Goal: Transaction & Acquisition: Purchase product/service

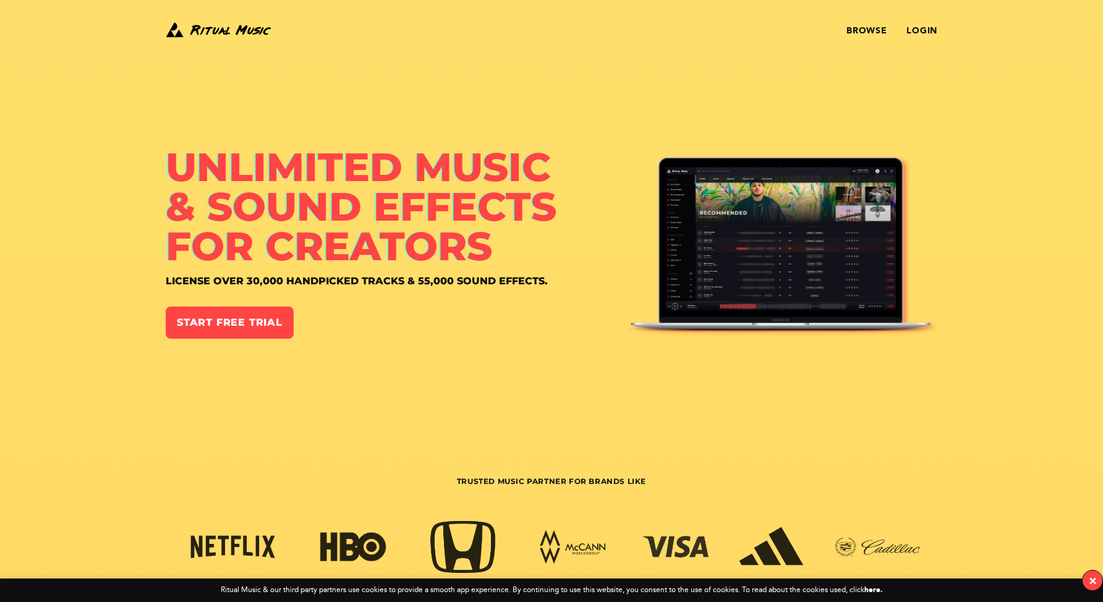
click at [935, 41] on div "Browse Login" at bounding box center [680, 31] width 515 height 22
click at [932, 31] on link "Login" at bounding box center [922, 31] width 31 height 10
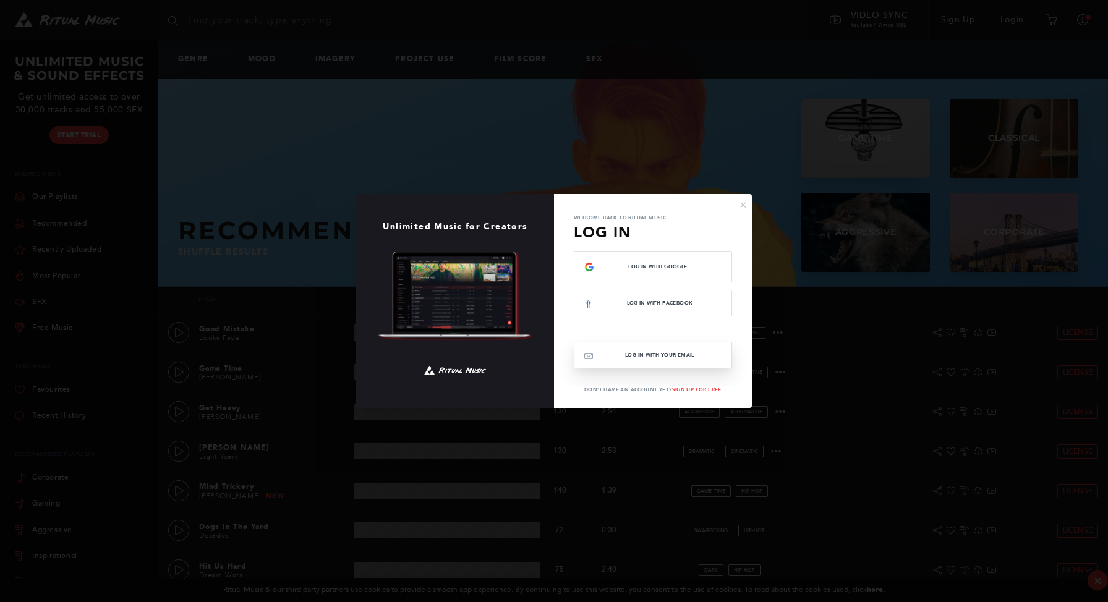
click at [708, 352] on button "Log In with your email" at bounding box center [653, 355] width 158 height 27
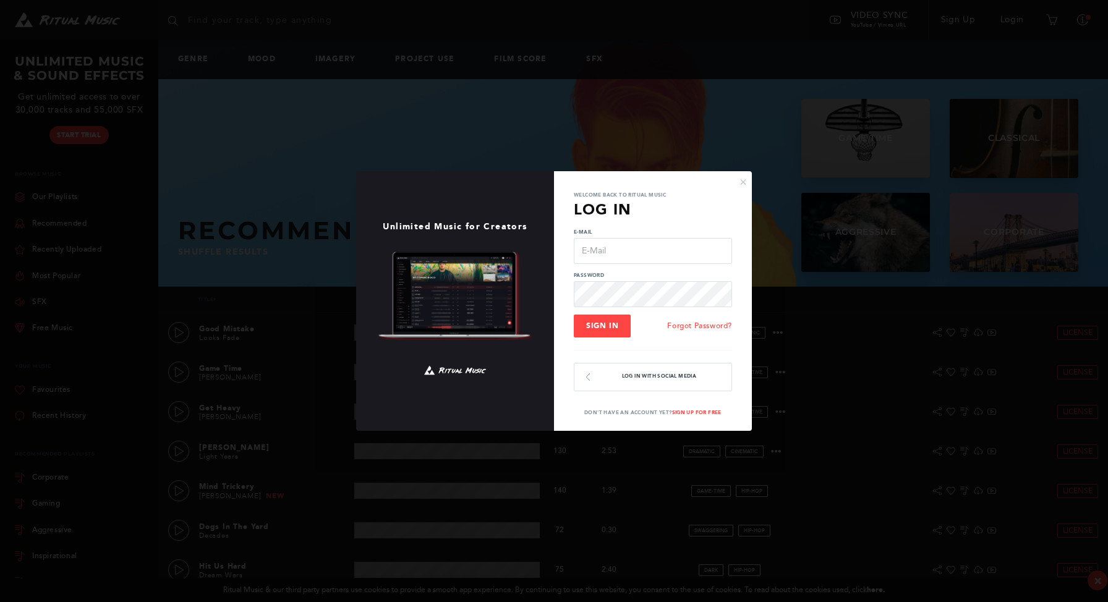
click at [667, 254] on input "E-Mail" at bounding box center [653, 251] width 158 height 26
type input "[EMAIL_ADDRESS][DOMAIN_NAME]"
click at [607, 333] on button "Sign In" at bounding box center [602, 327] width 57 height 24
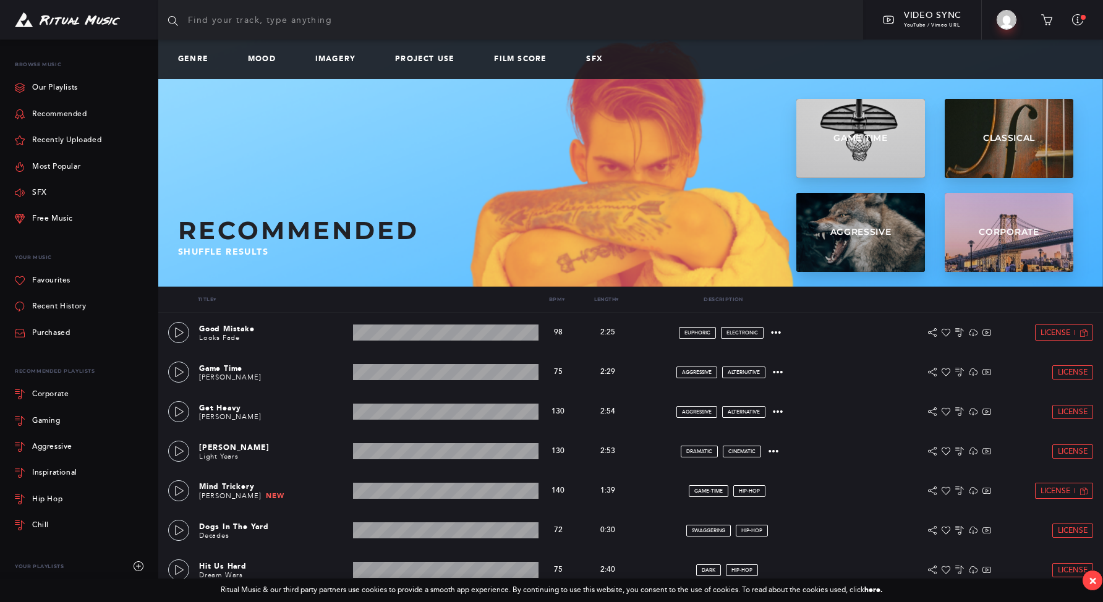
click at [230, 28] on input "text" at bounding box center [510, 20] width 705 height 40
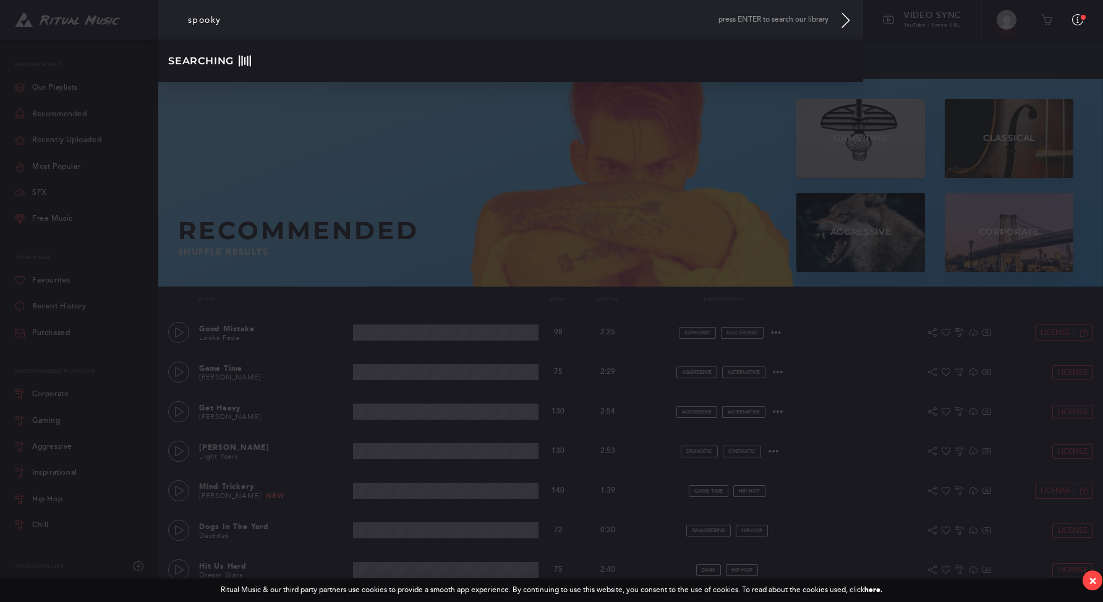
type input "spooky"
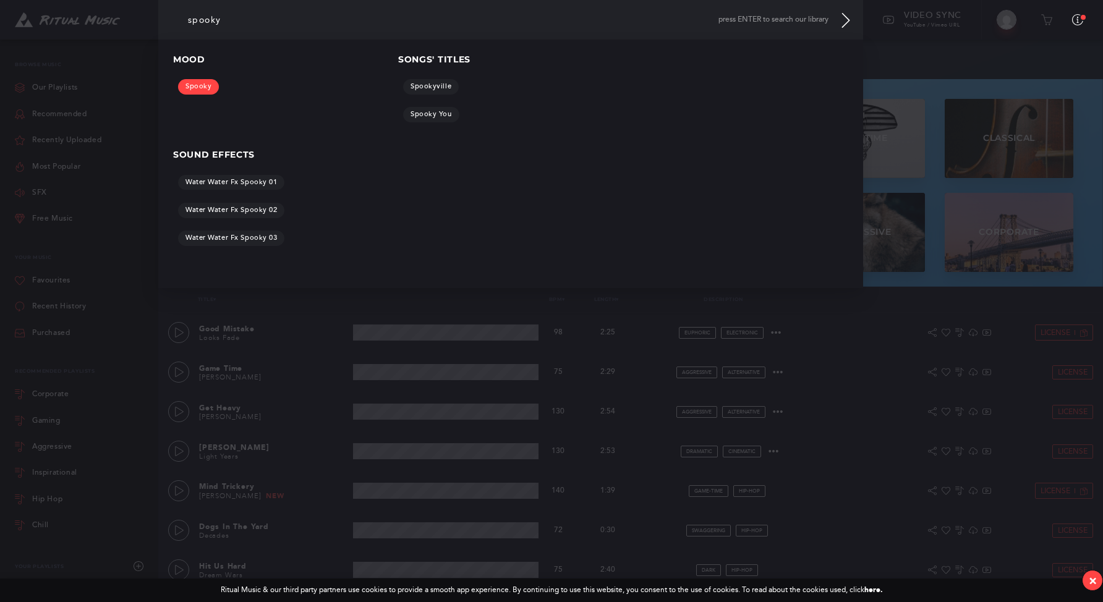
click at [204, 89] on link "Spooky" at bounding box center [198, 86] width 41 height 15
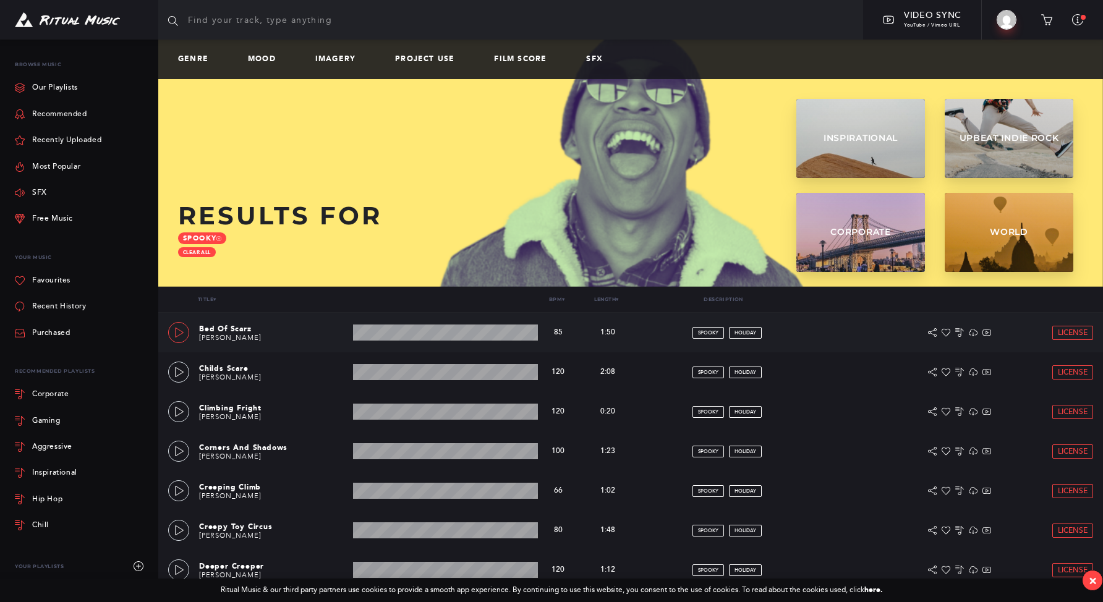
click at [182, 338] on link at bounding box center [178, 332] width 21 height 21
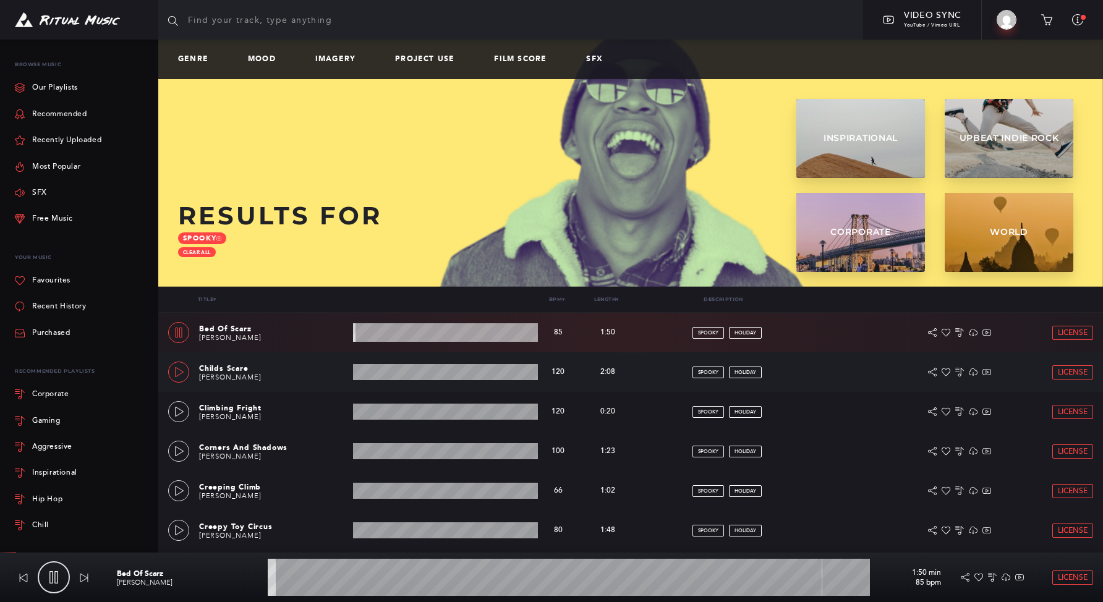
click at [180, 372] on icon at bounding box center [179, 372] width 10 height 10
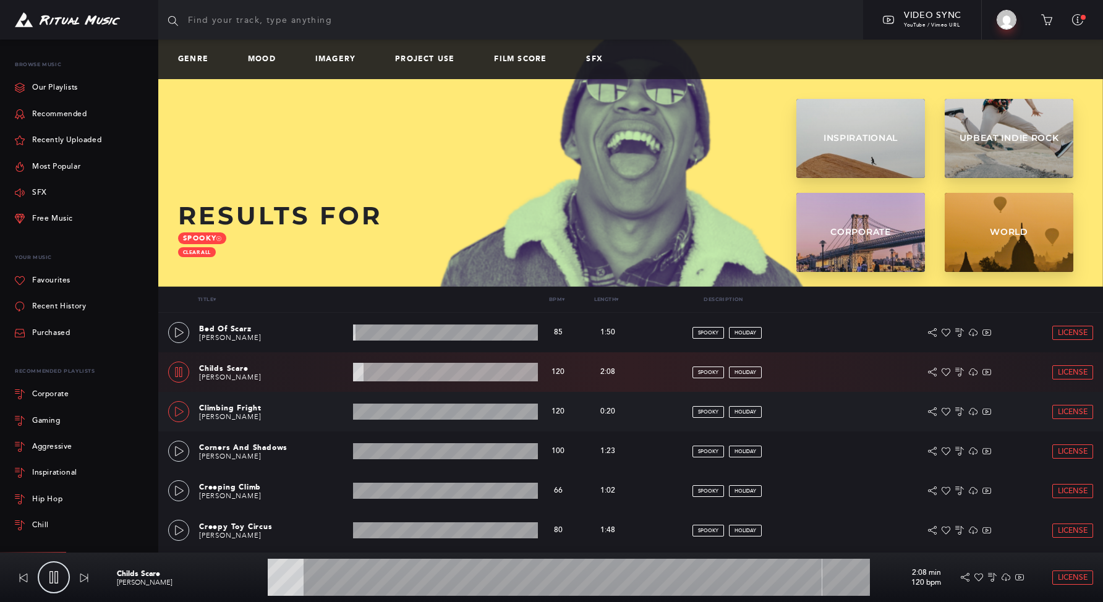
click at [174, 416] on div at bounding box center [179, 412] width 11 height 9
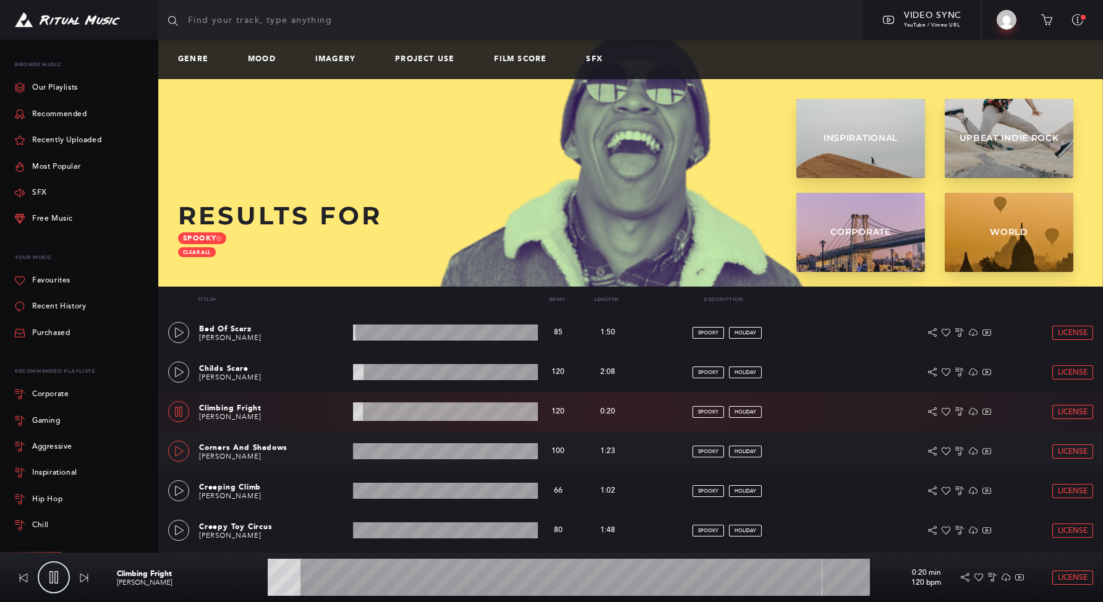
click at [176, 454] on icon at bounding box center [179, 452] width 10 height 10
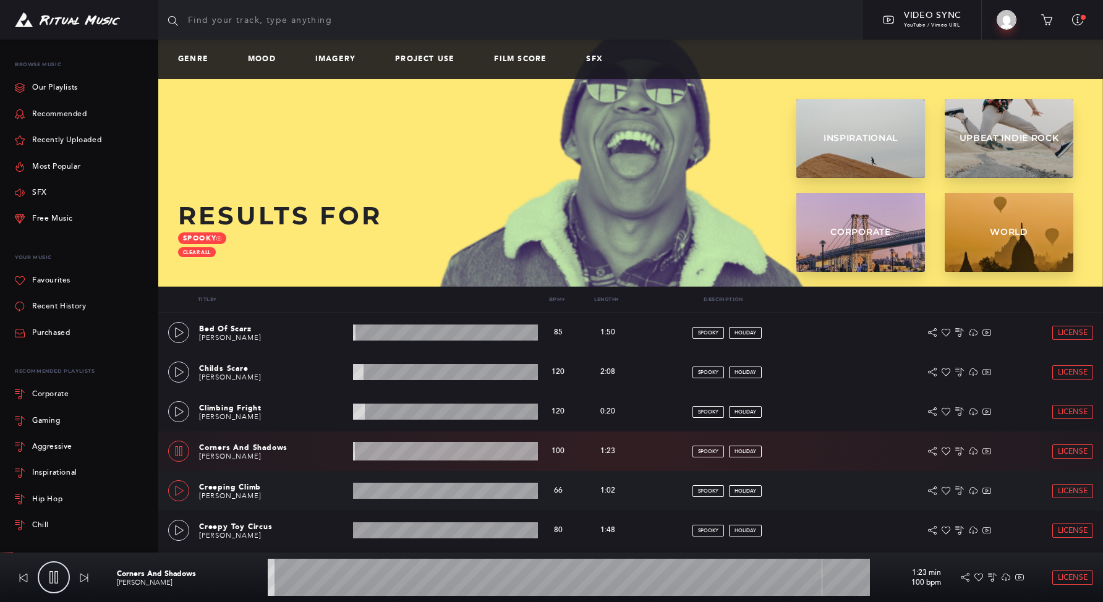
click at [174, 497] on link at bounding box center [178, 491] width 21 height 21
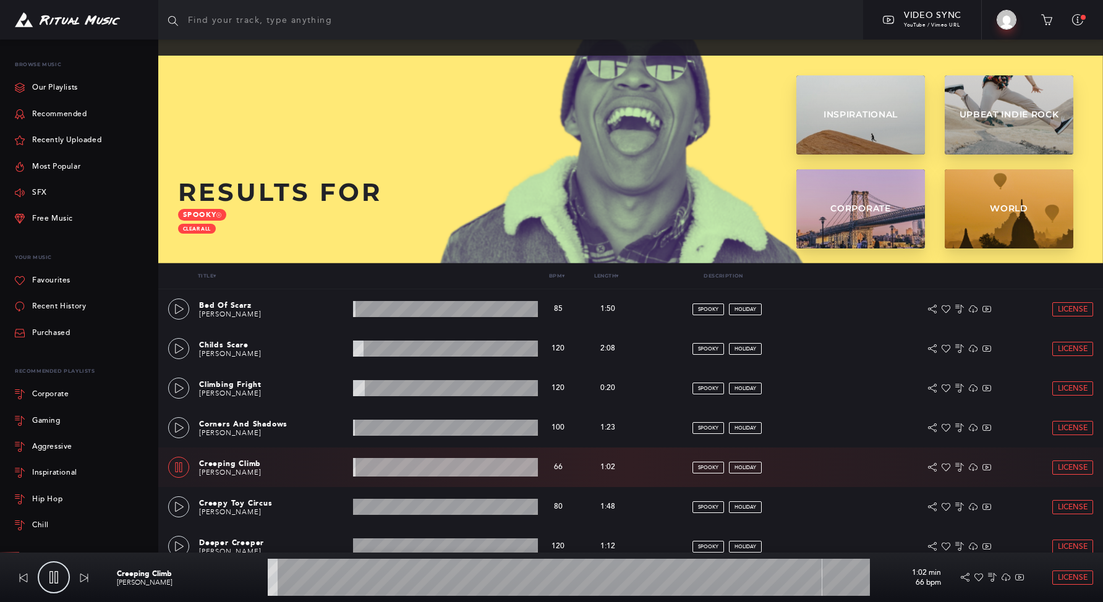
click at [174, 497] on link at bounding box center [178, 507] width 21 height 21
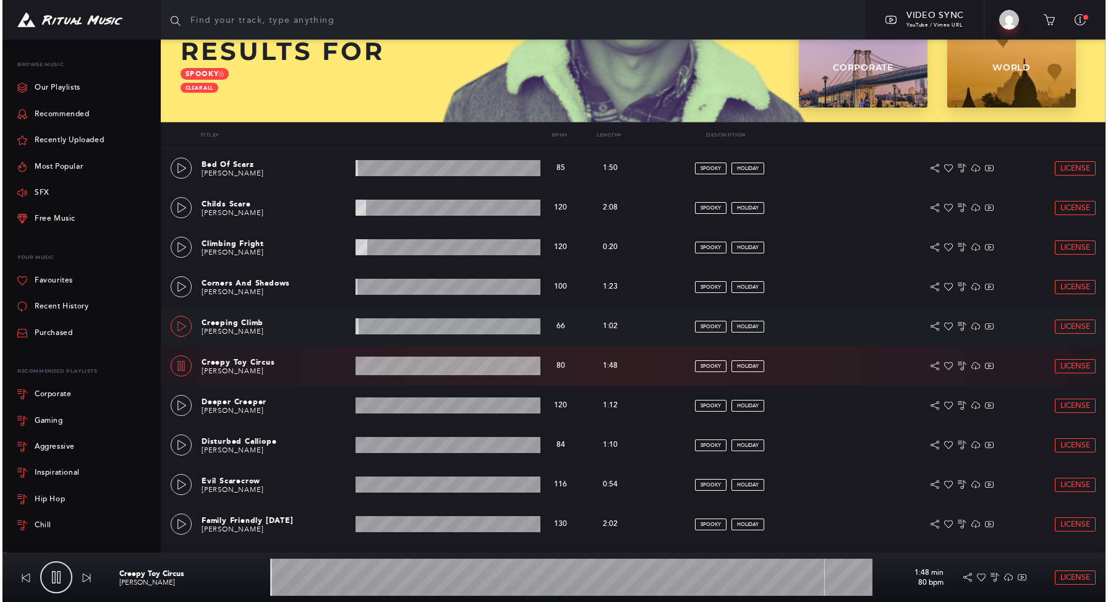
scroll to position [213, 0]
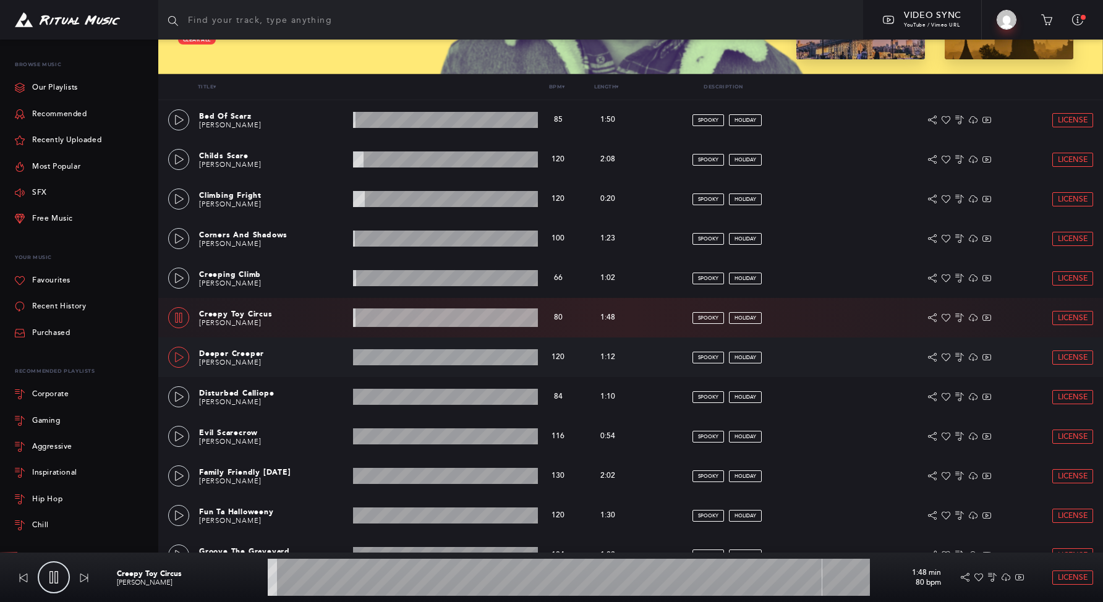
click at [173, 356] on link at bounding box center [178, 357] width 21 height 21
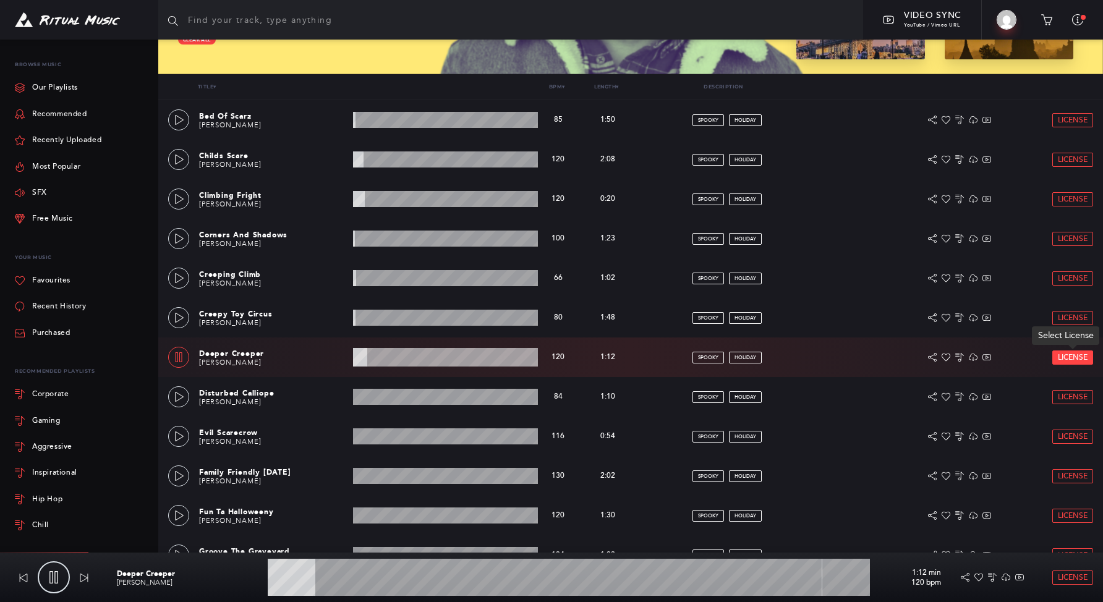
click at [1075, 358] on span "License" at bounding box center [1073, 358] width 30 height 8
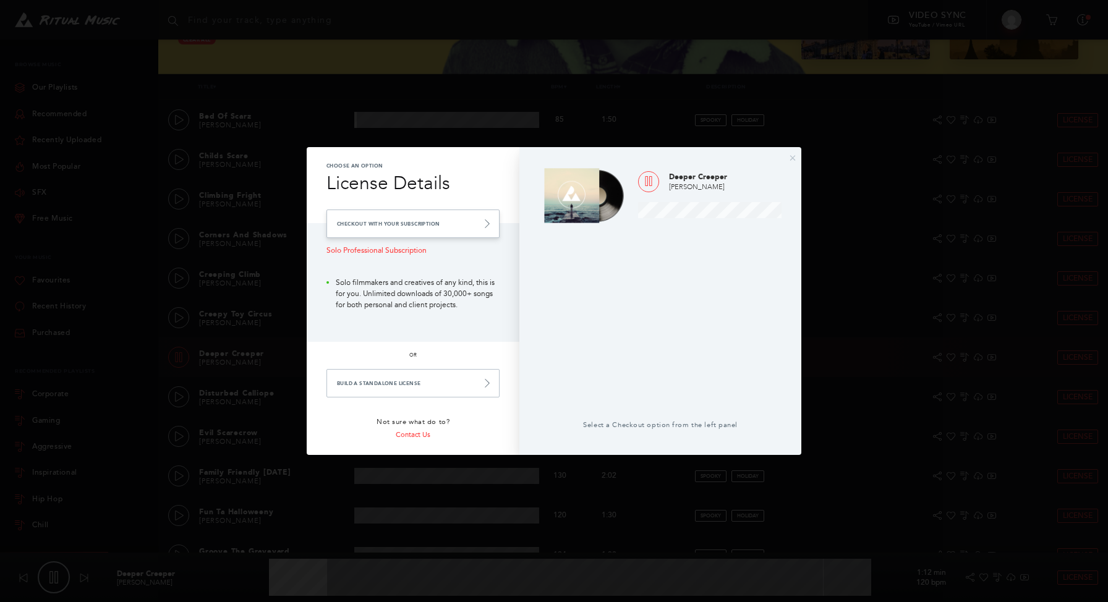
click at [391, 233] on link "Checkout with your Subscription" at bounding box center [413, 224] width 173 height 28
click at [471, 225] on link "Checkout with your Subscription" at bounding box center [413, 224] width 173 height 28
click at [484, 223] on icon at bounding box center [487, 224] width 9 height 9
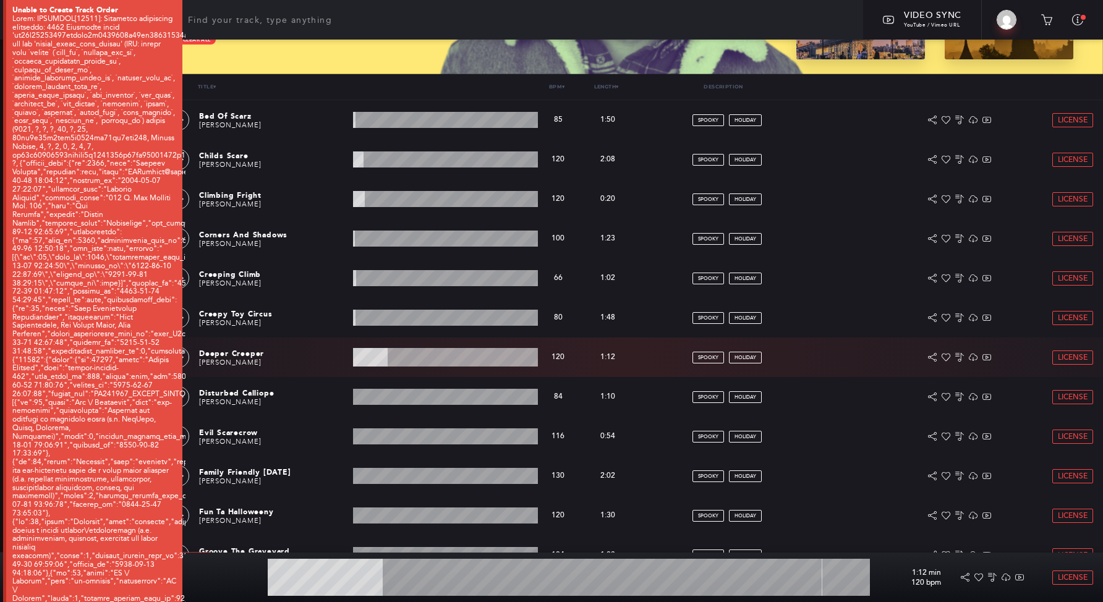
type input "19.13"
click at [1076, 362] on link "License" at bounding box center [1073, 357] width 40 height 13
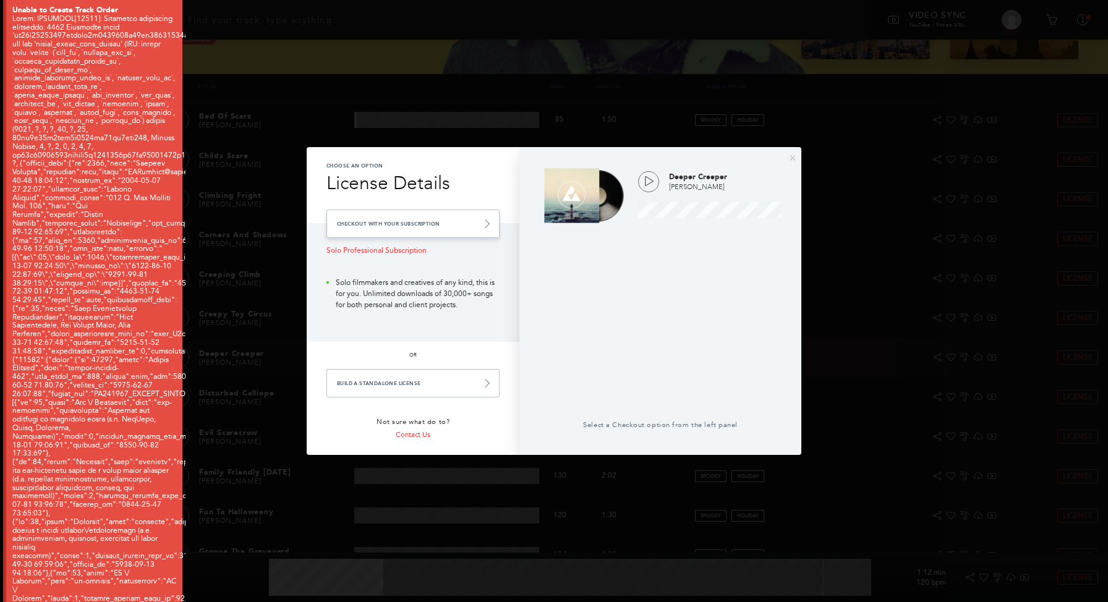
click at [431, 229] on link "Checkout with your Subscription" at bounding box center [413, 224] width 173 height 28
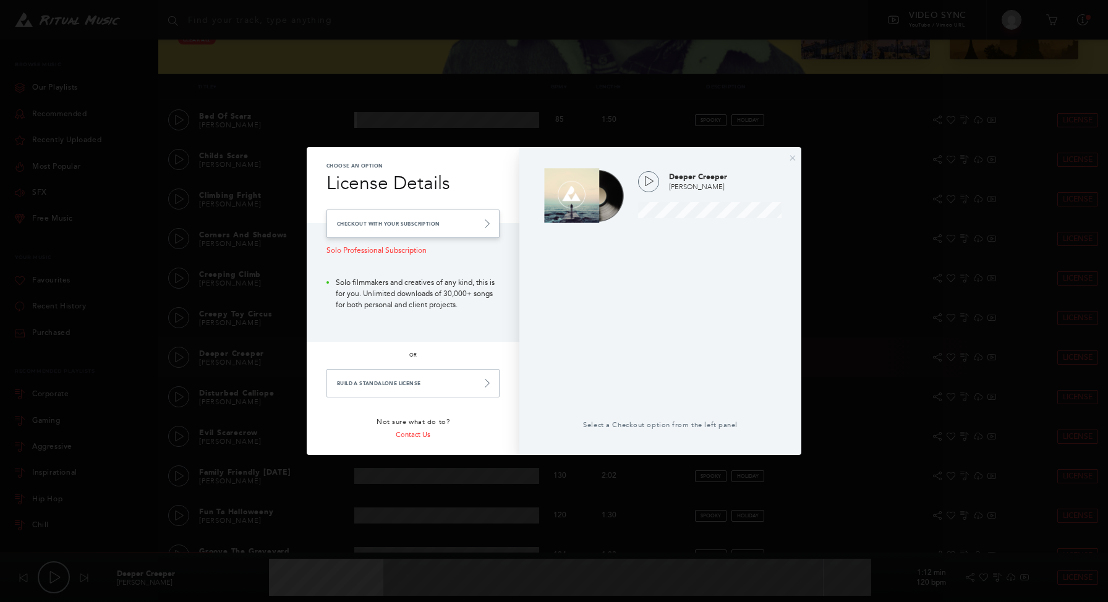
click at [431, 229] on link "Checkout with your Subscription" at bounding box center [413, 224] width 173 height 28
click at [473, 226] on link "Checkout with your Subscription" at bounding box center [413, 224] width 173 height 28
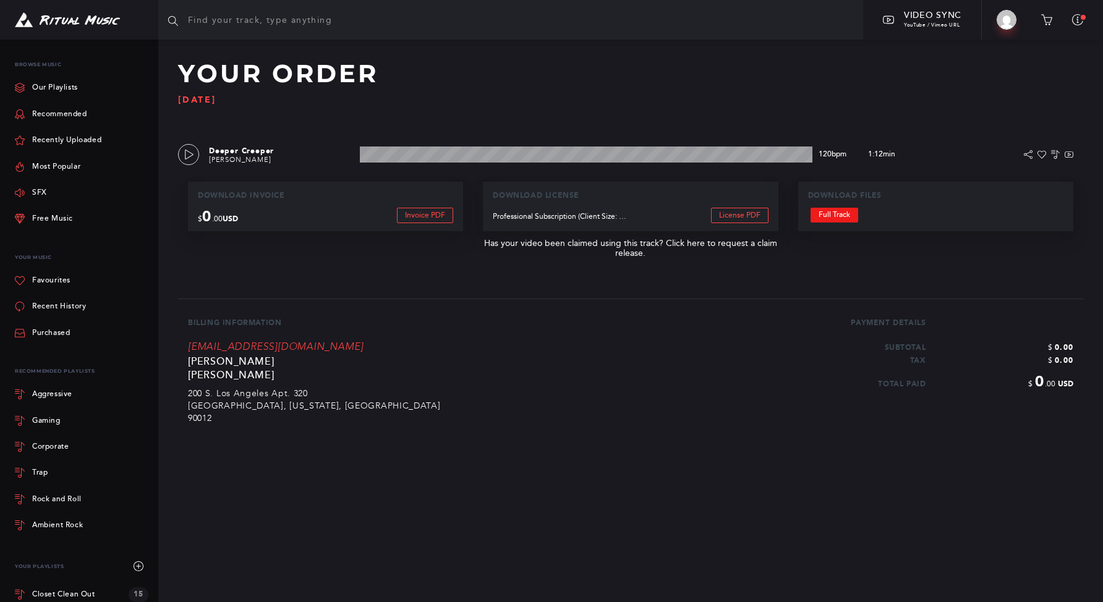
click at [846, 221] on link "Full Track" at bounding box center [835, 215] width 48 height 15
click at [329, 31] on input "text" at bounding box center [510, 20] width 705 height 40
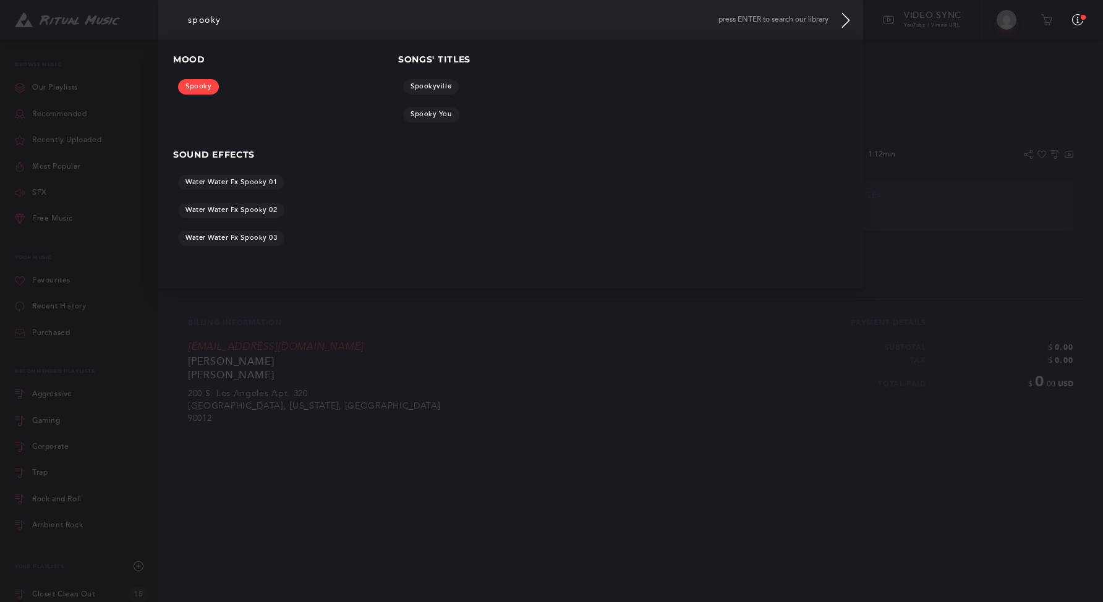
type input "spooky"
click at [212, 88] on link "Spooky" at bounding box center [198, 86] width 41 height 15
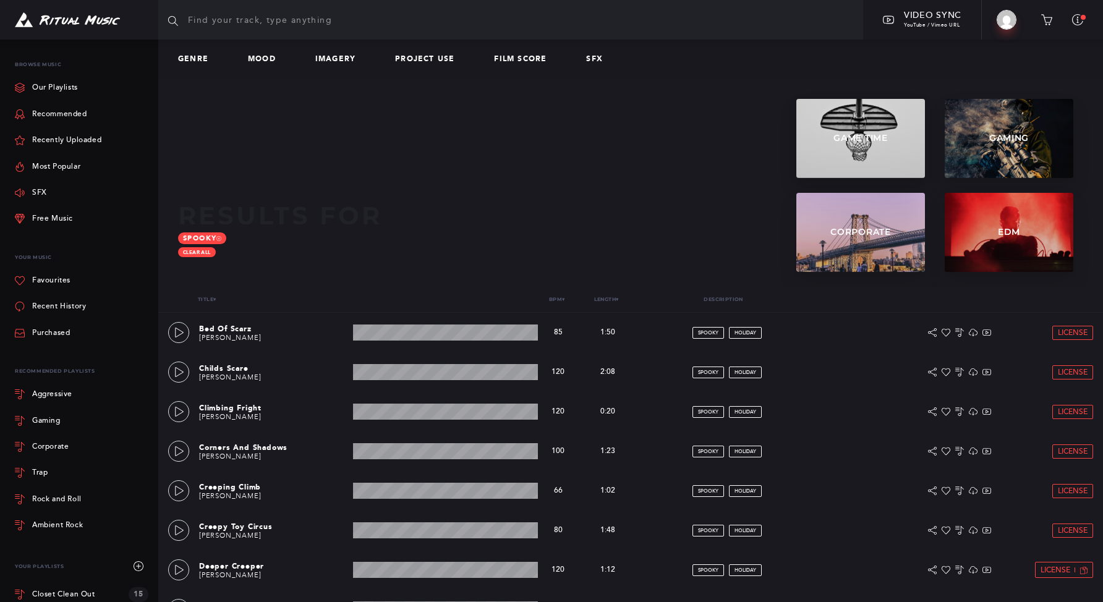
scroll to position [234, 0]
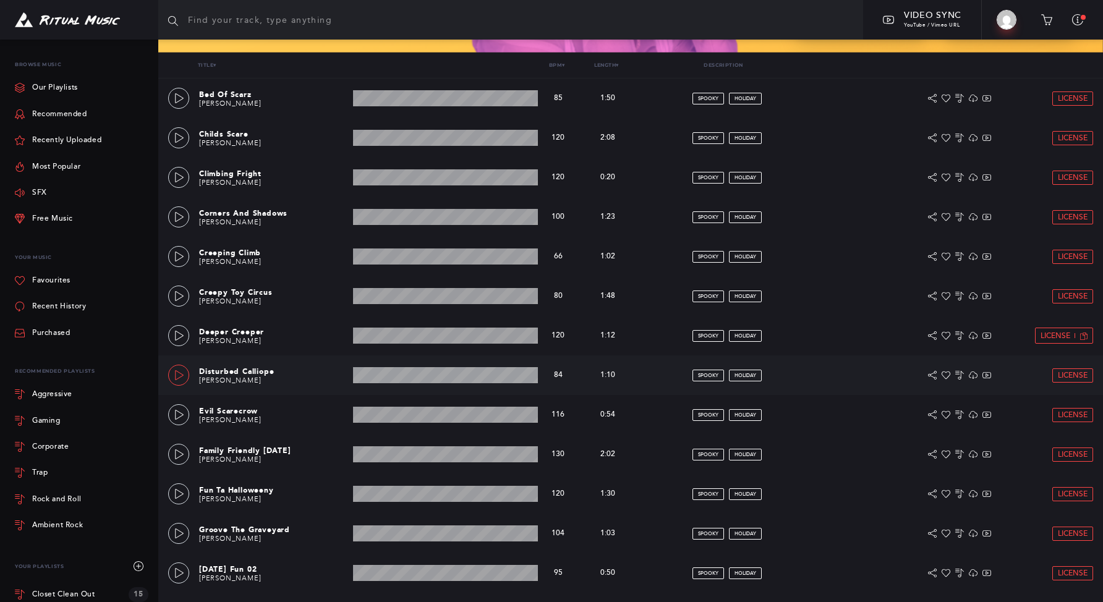
click at [184, 371] on link at bounding box center [178, 375] width 21 height 21
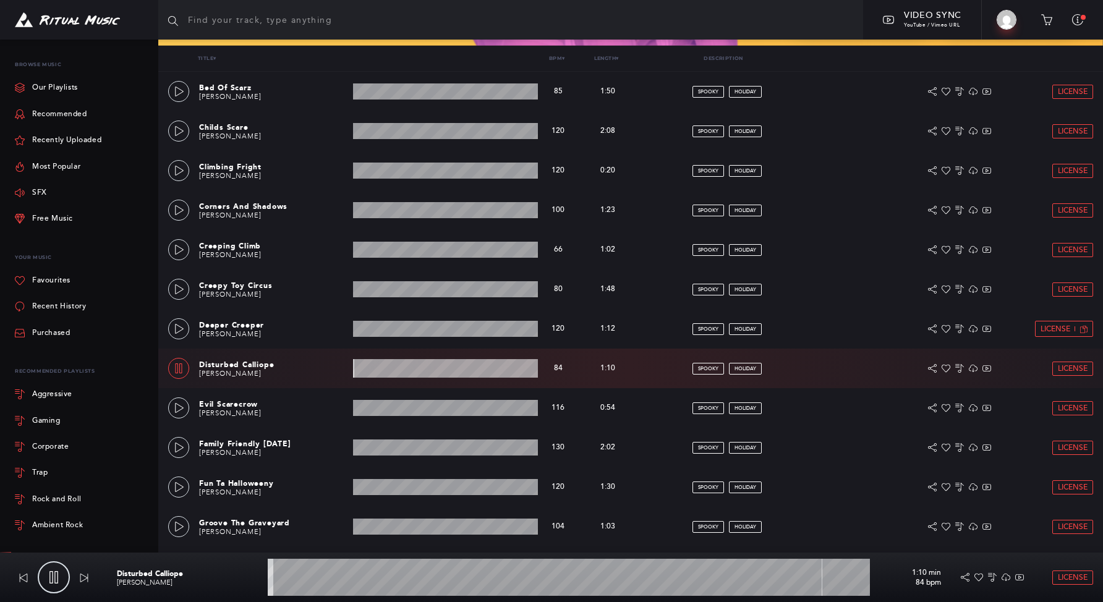
scroll to position [242, 0]
click at [179, 411] on icon at bounding box center [179, 408] width 10 height 10
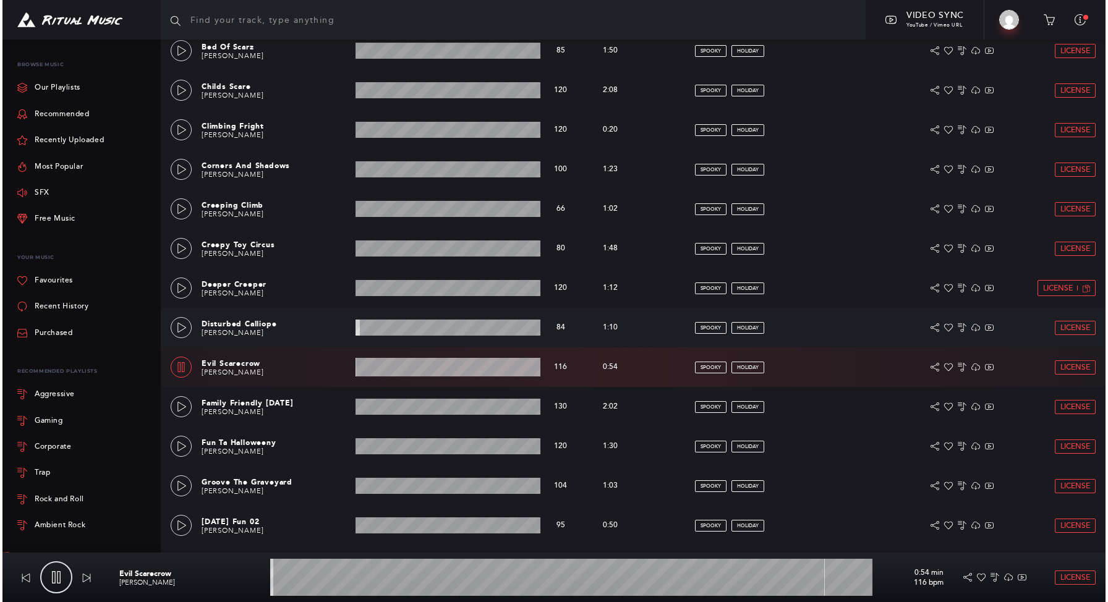
scroll to position [344, 0]
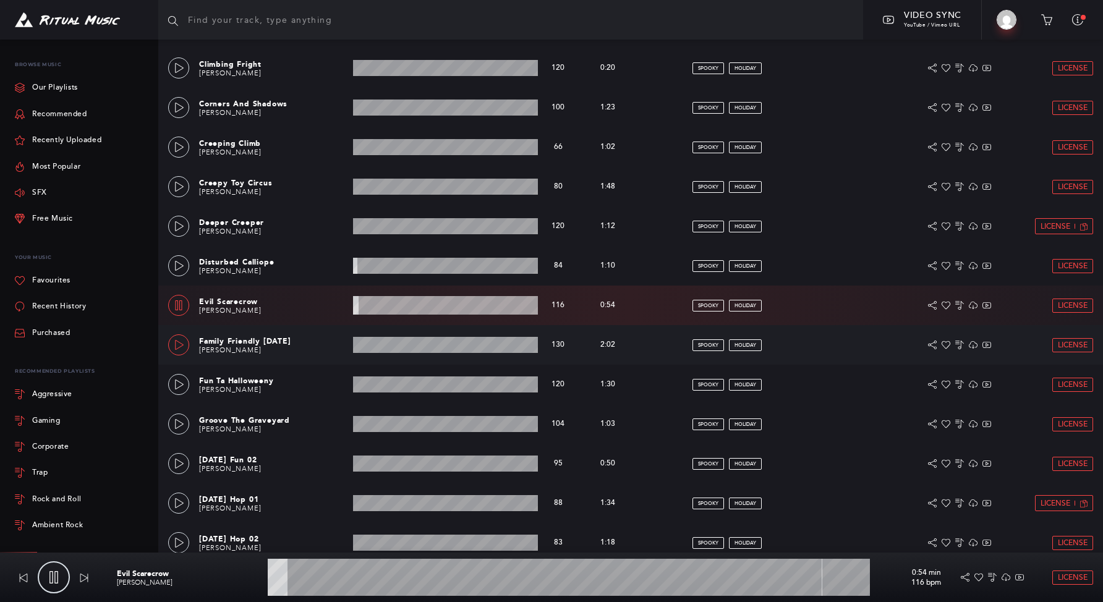
click at [181, 342] on icon at bounding box center [179, 345] width 10 height 10
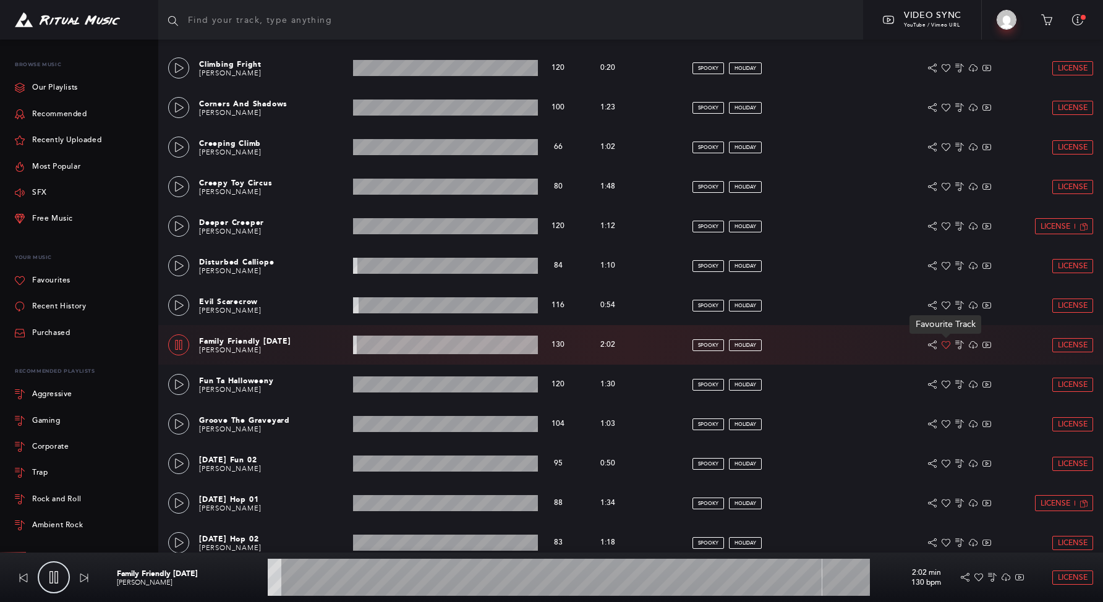
click at [943, 346] on icon at bounding box center [946, 345] width 9 height 8
click at [182, 349] on link at bounding box center [178, 345] width 21 height 21
click at [184, 393] on link at bounding box center [178, 384] width 21 height 21
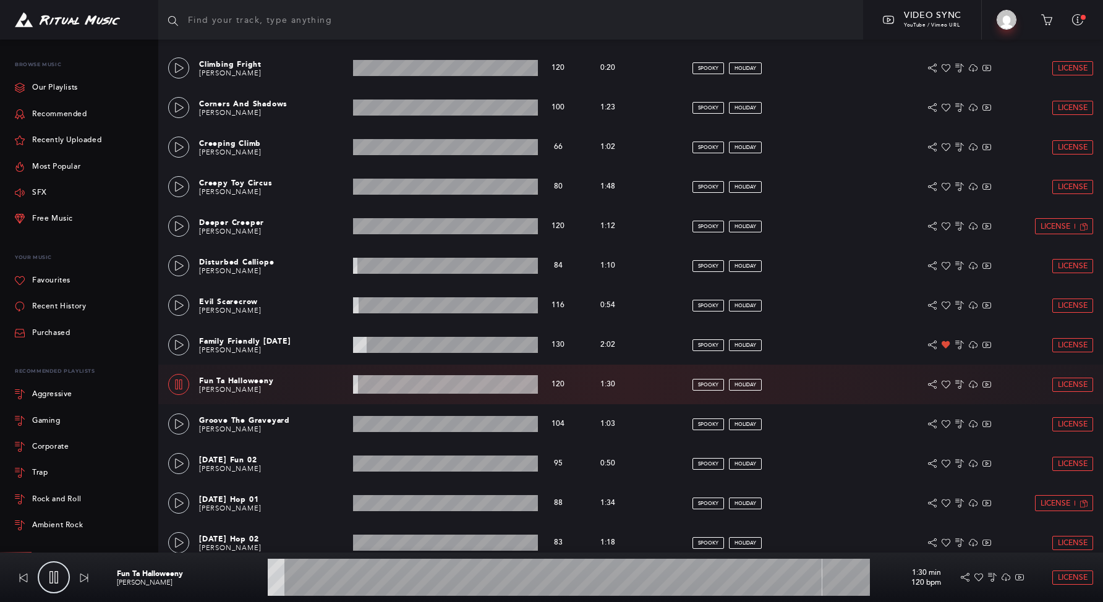
click at [177, 383] on icon at bounding box center [179, 385] width 10 height 10
click at [187, 351] on div "Family Friendly Halloween Aariz Hurst 2:02 min 130 bpm 130 bpm 2:02 min spooky …" at bounding box center [630, 345] width 925 height 40
click at [172, 349] on link at bounding box center [178, 345] width 21 height 21
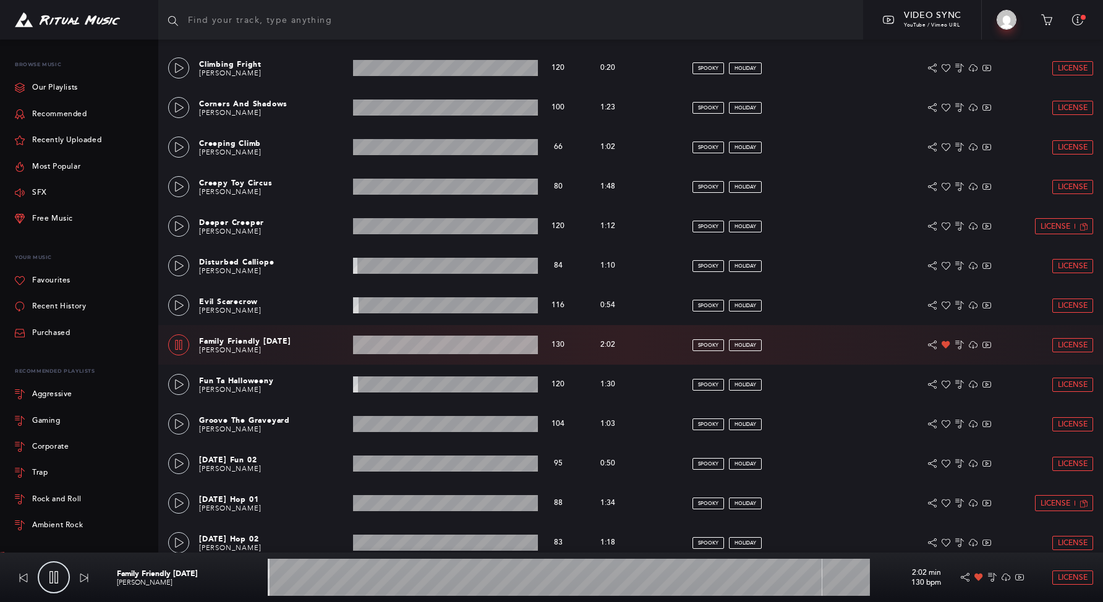
click at [176, 345] on icon at bounding box center [179, 345] width 10 height 10
type input "0.55"
click at [1076, 341] on span "License" at bounding box center [1073, 345] width 30 height 8
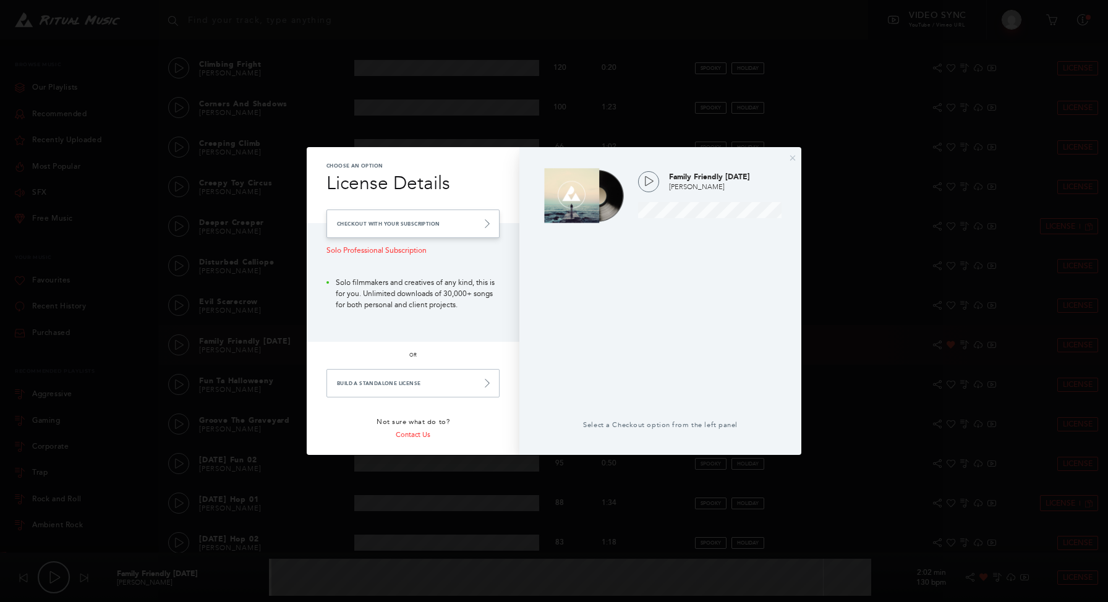
click at [452, 232] on link "Checkout with your Subscription" at bounding box center [413, 224] width 173 height 28
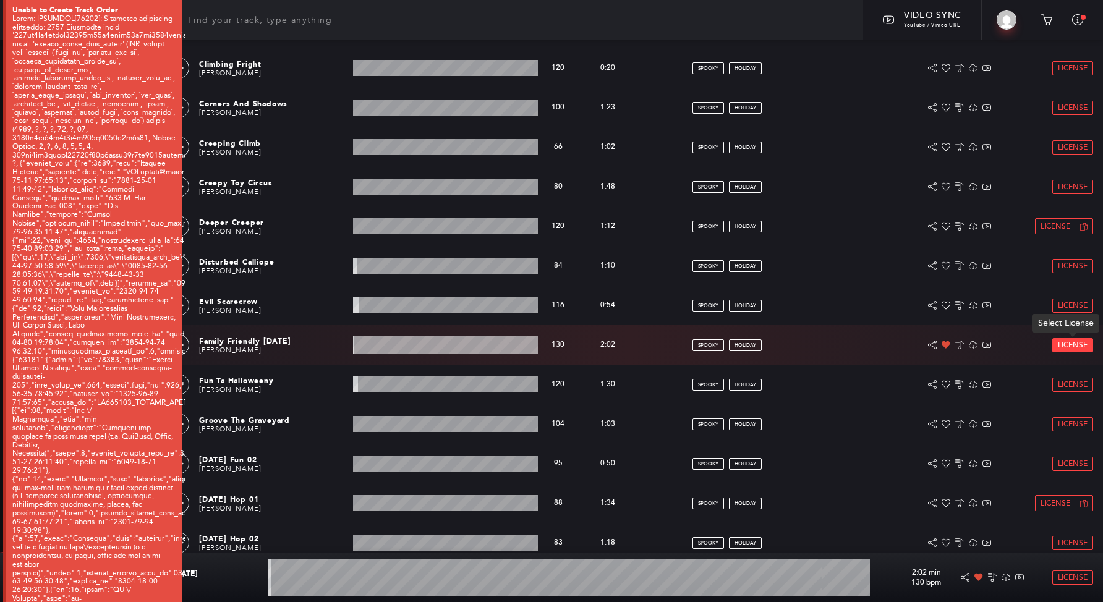
click at [1061, 345] on span "License" at bounding box center [1073, 345] width 30 height 8
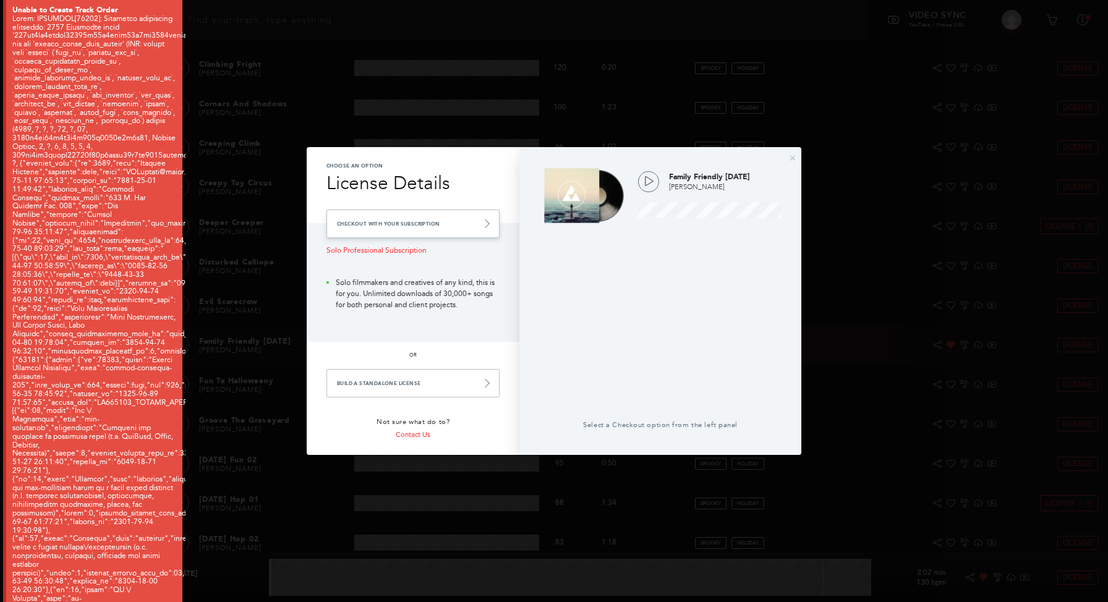
click at [392, 225] on link "Checkout with your Subscription" at bounding box center [413, 224] width 173 height 28
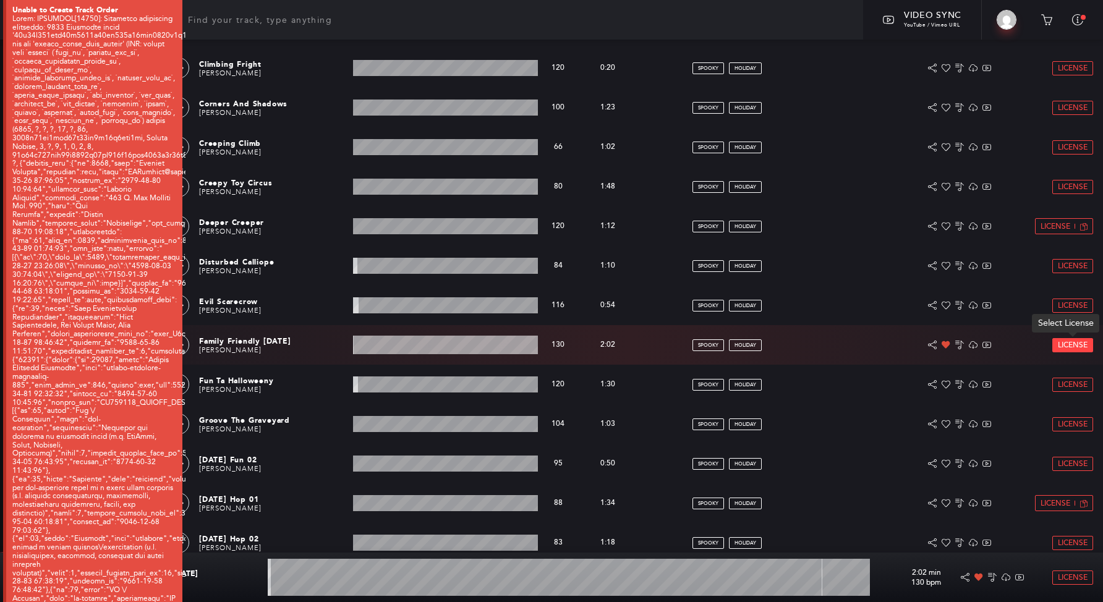
click at [1068, 341] on span "License" at bounding box center [1073, 345] width 30 height 8
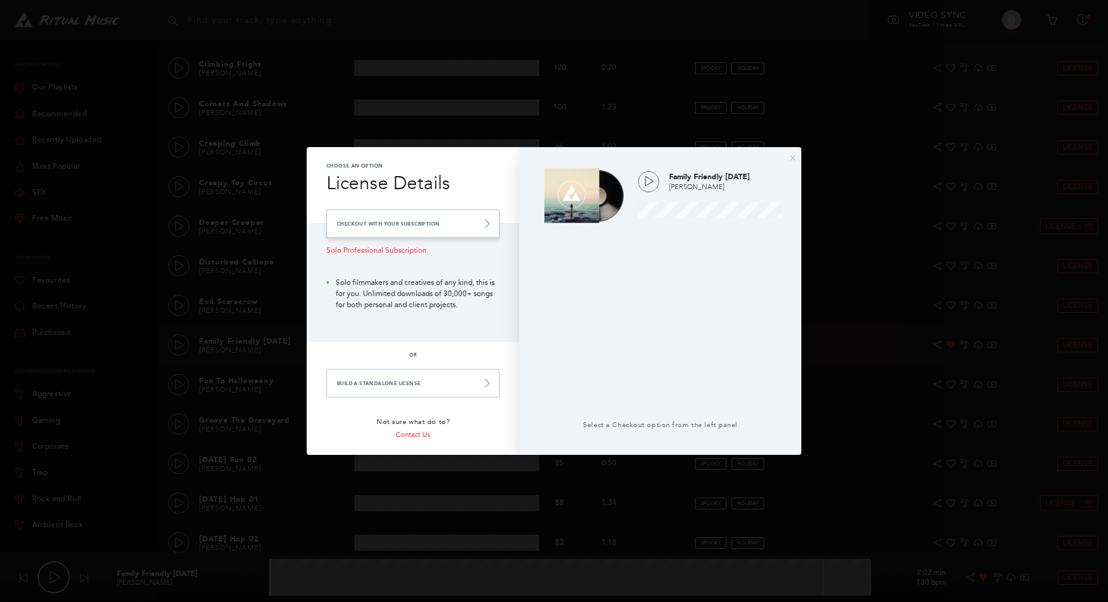
click at [495, 223] on link "Checkout with your Subscription" at bounding box center [413, 224] width 173 height 28
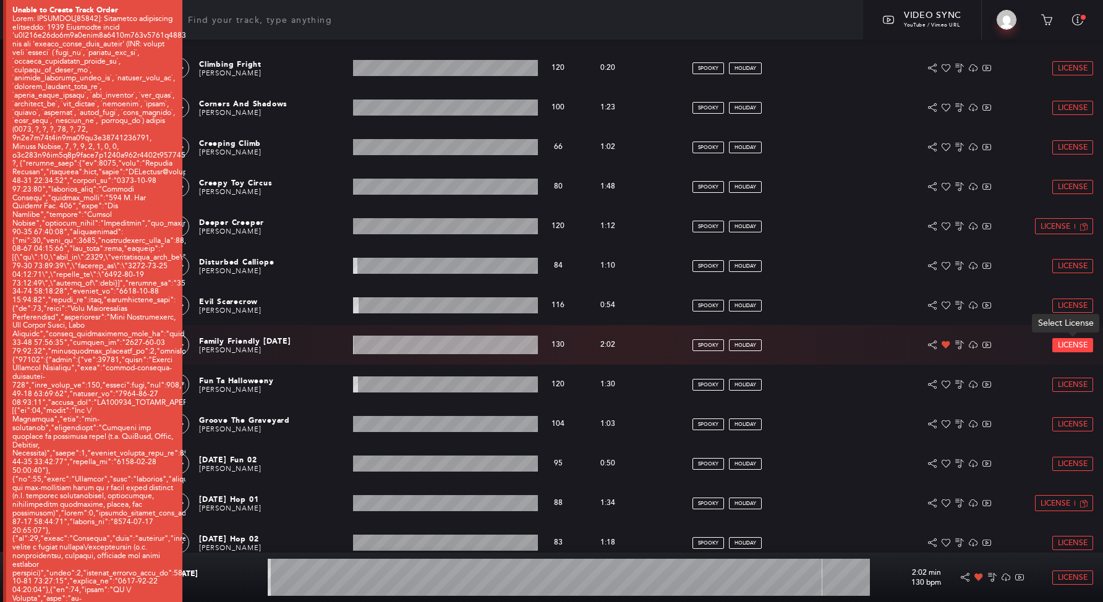
click at [1080, 348] on span "License" at bounding box center [1073, 345] width 30 height 8
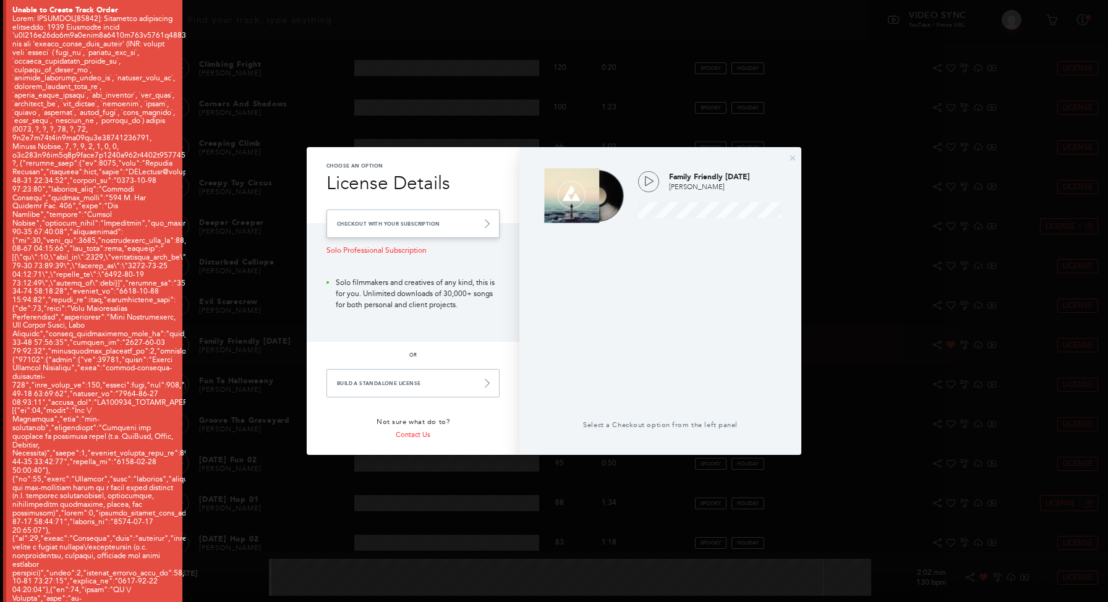
click at [464, 237] on link "Checkout with your Subscription" at bounding box center [413, 224] width 173 height 28
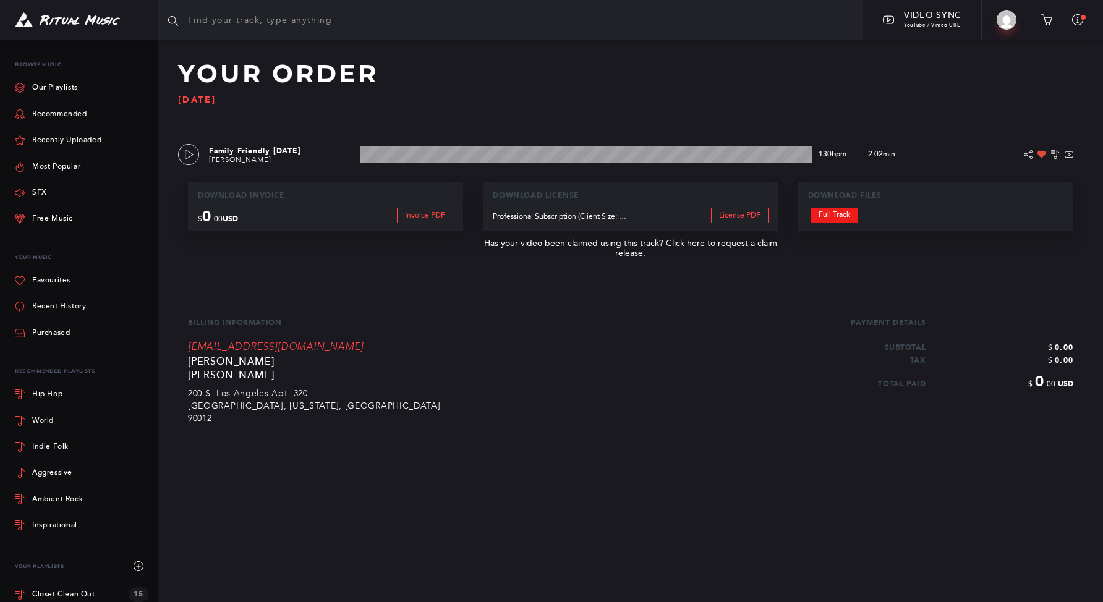
click at [845, 222] on link "Full Track" at bounding box center [835, 215] width 48 height 15
click at [231, 29] on input "text" at bounding box center [510, 20] width 705 height 40
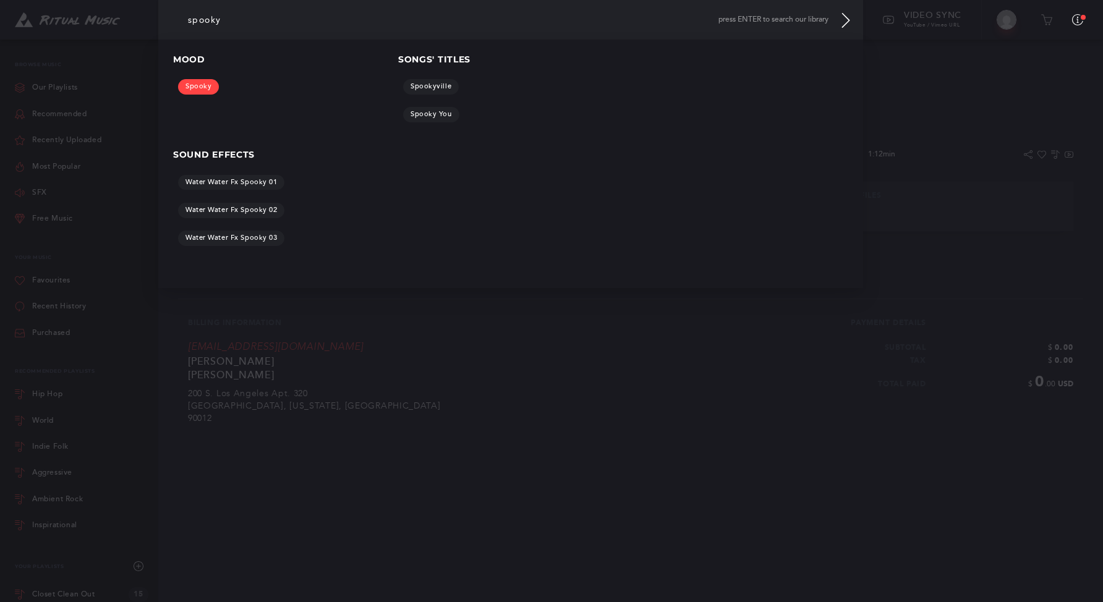
type input "spooky"
click at [208, 82] on link "Spooky" at bounding box center [198, 86] width 41 height 15
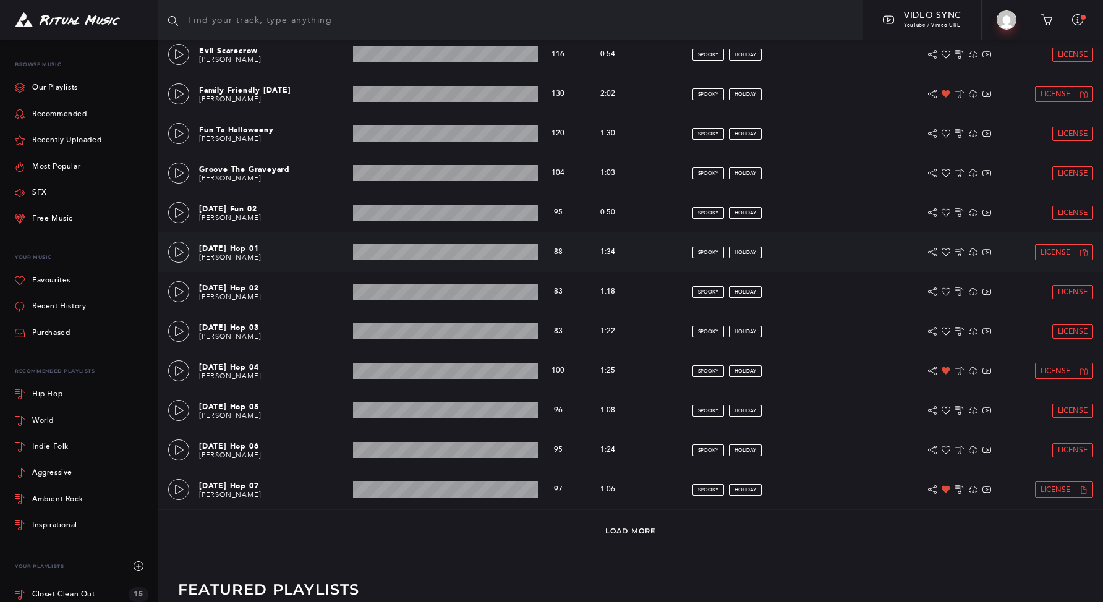
scroll to position [642, 0]
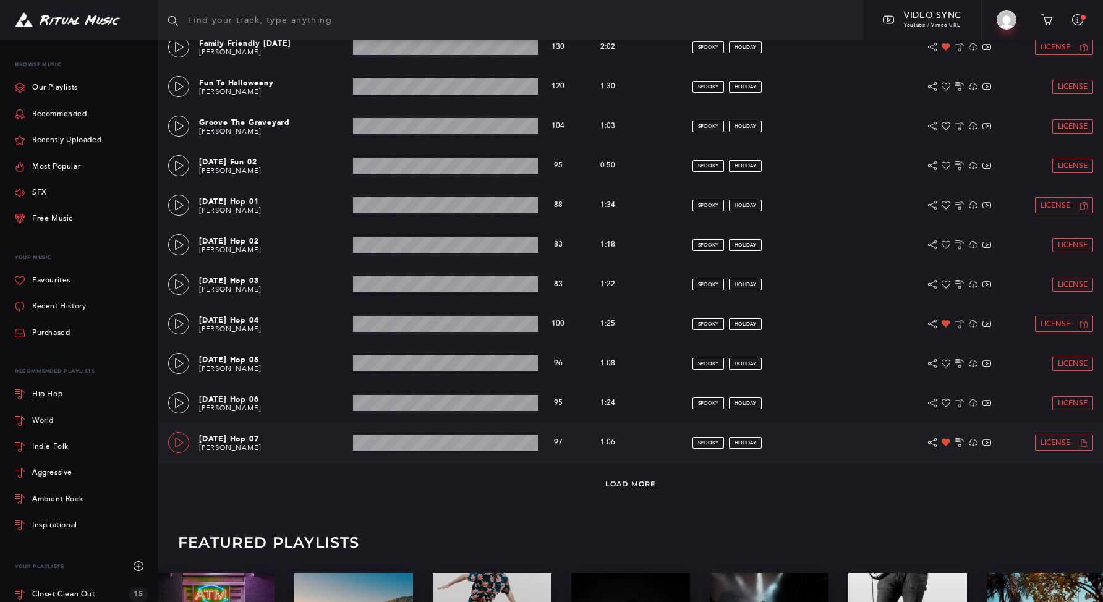
click at [178, 450] on link at bounding box center [178, 442] width 21 height 21
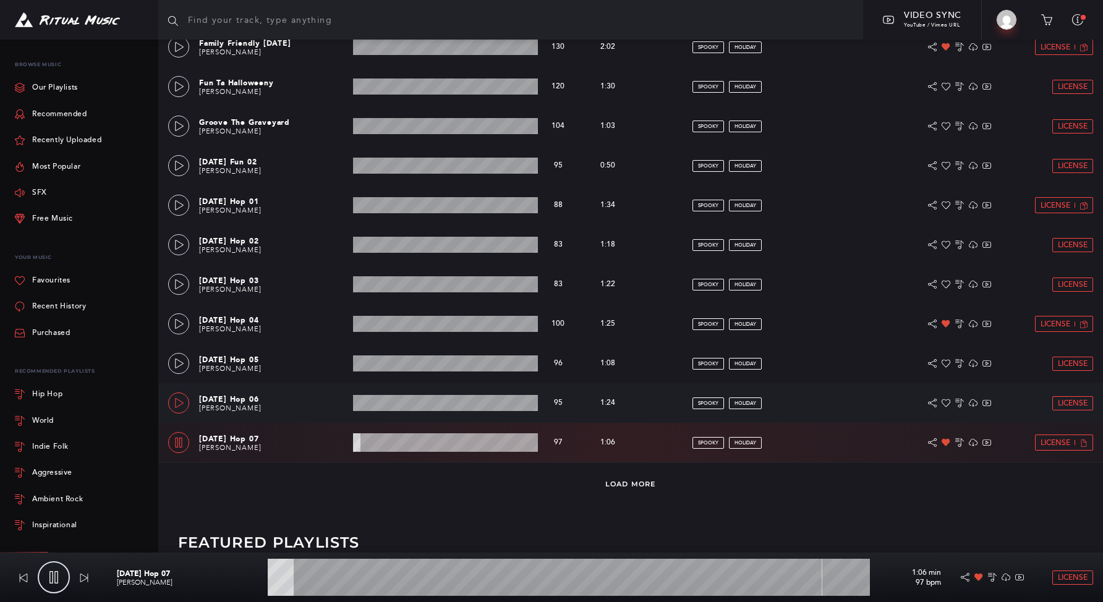
click at [178, 400] on icon at bounding box center [179, 403] width 9 height 10
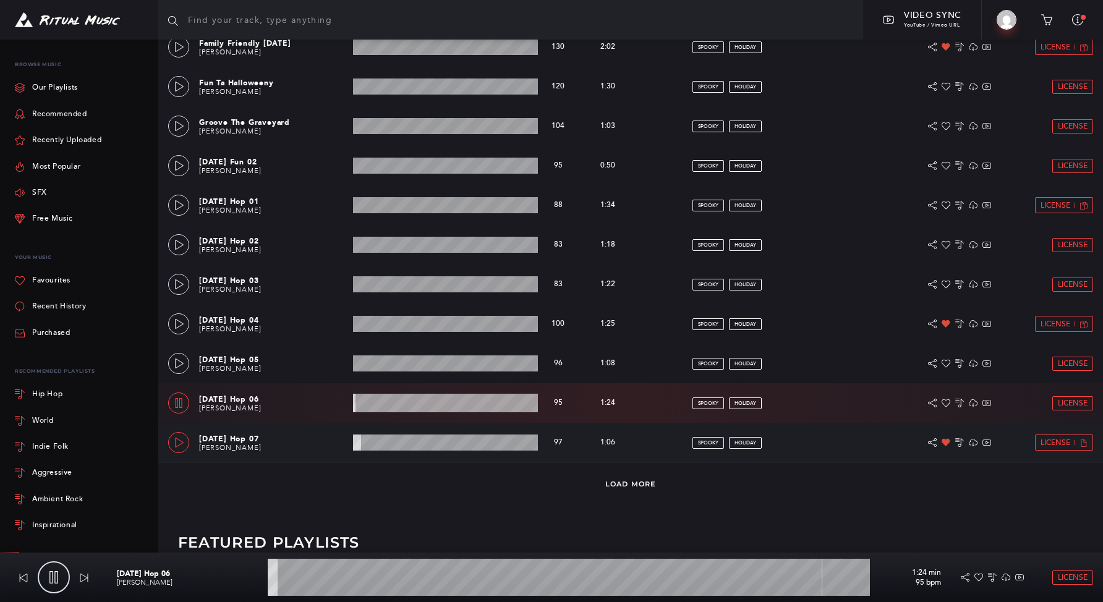
click at [183, 444] on icon at bounding box center [179, 443] width 10 height 10
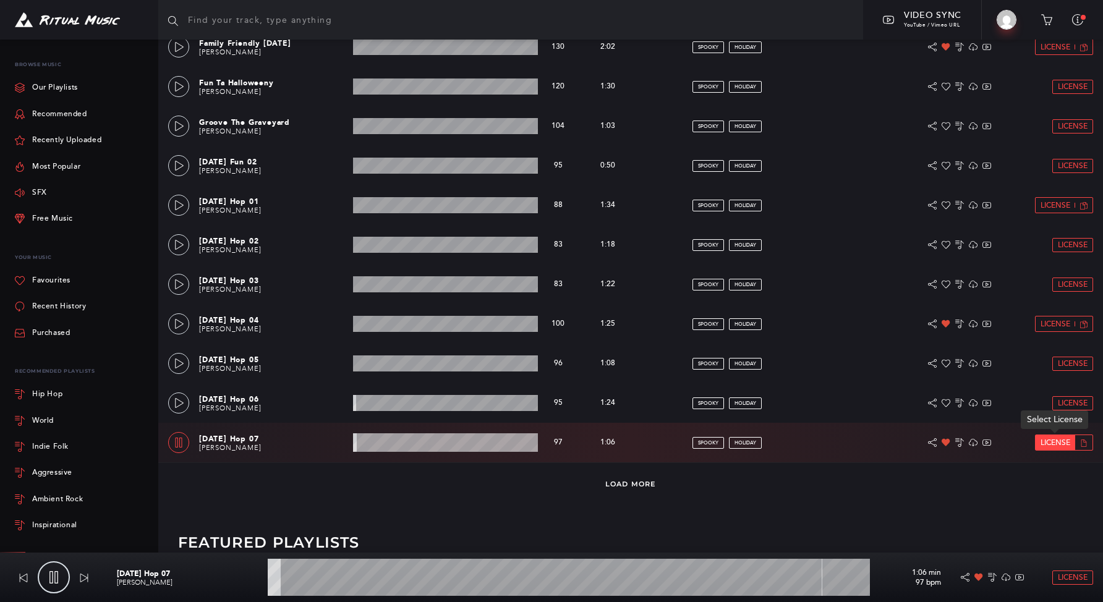
click at [1048, 448] on link "License" at bounding box center [1056, 442] width 40 height 15
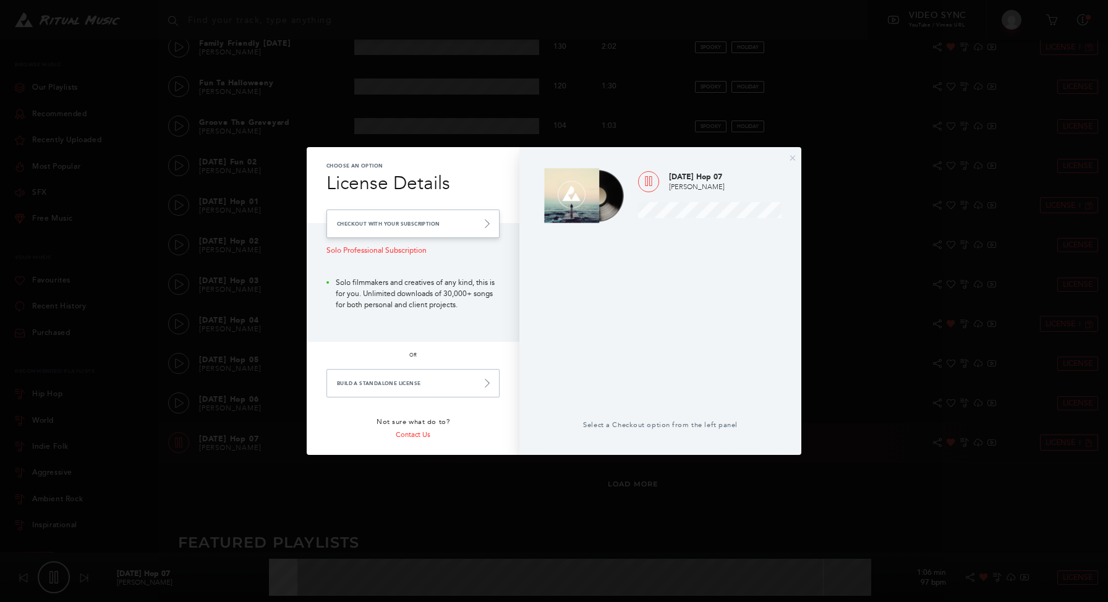
click at [455, 235] on link "Checkout with your Subscription" at bounding box center [413, 224] width 173 height 28
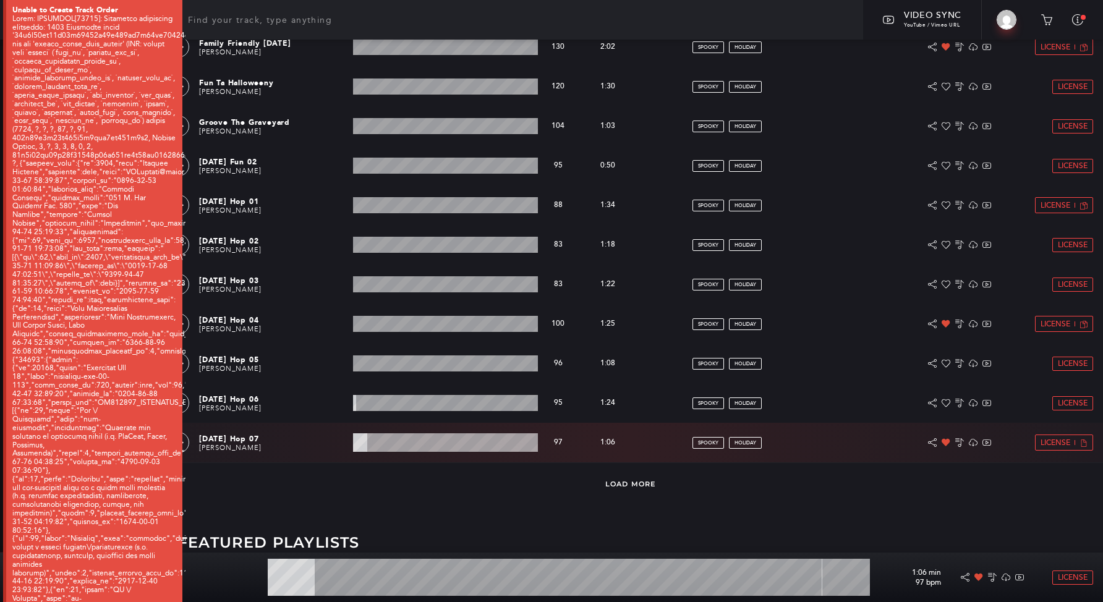
click at [176, 168] on div at bounding box center [94, 582] width 164 height 1135
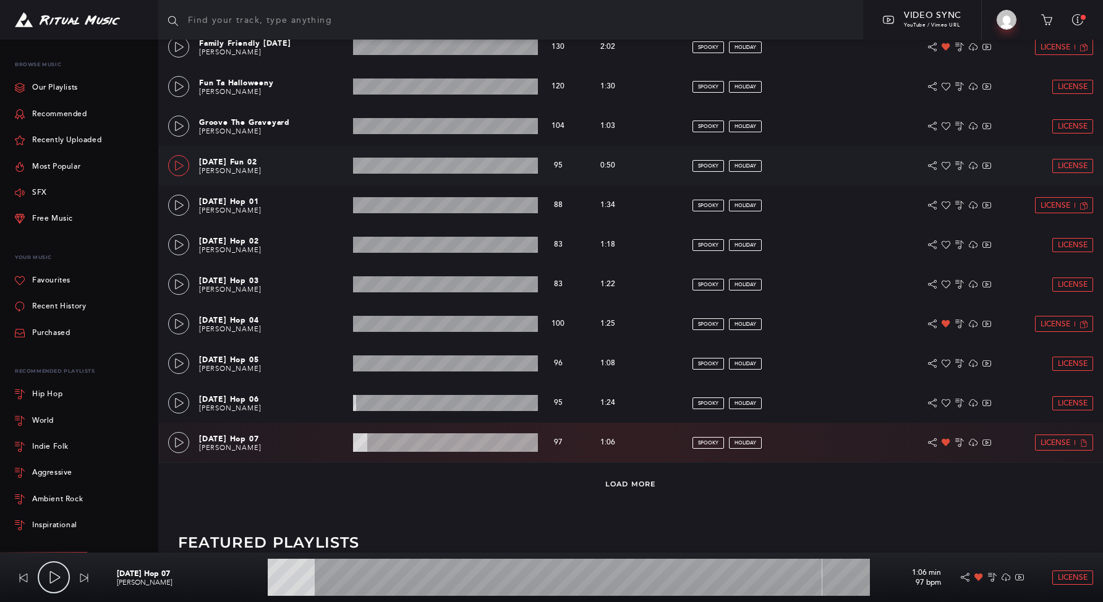
click at [179, 168] on icon at bounding box center [179, 166] width 9 height 10
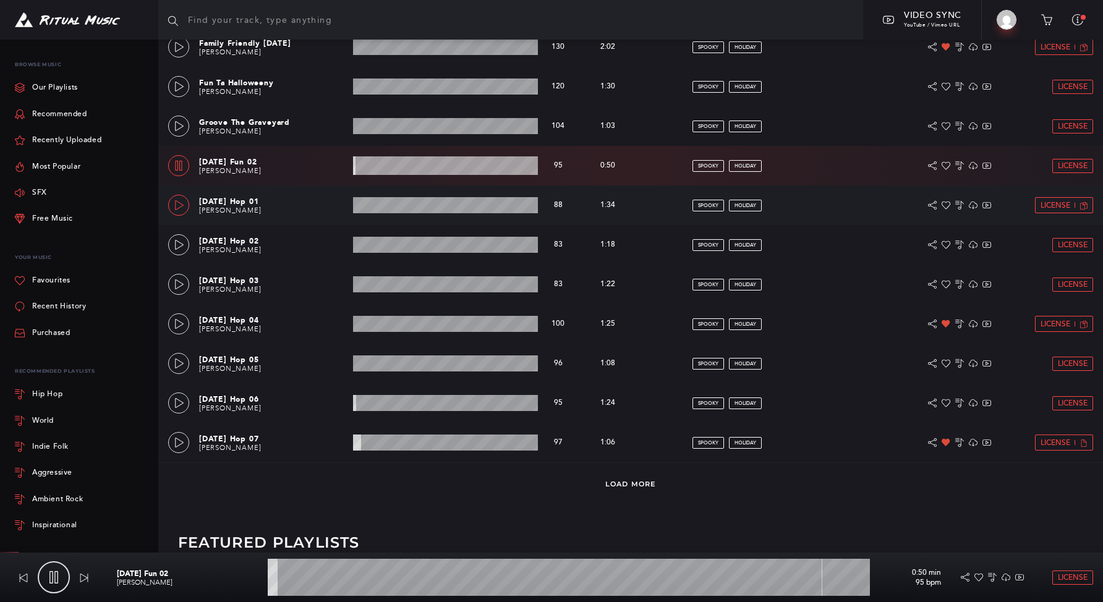
click at [178, 212] on link at bounding box center [178, 205] width 21 height 21
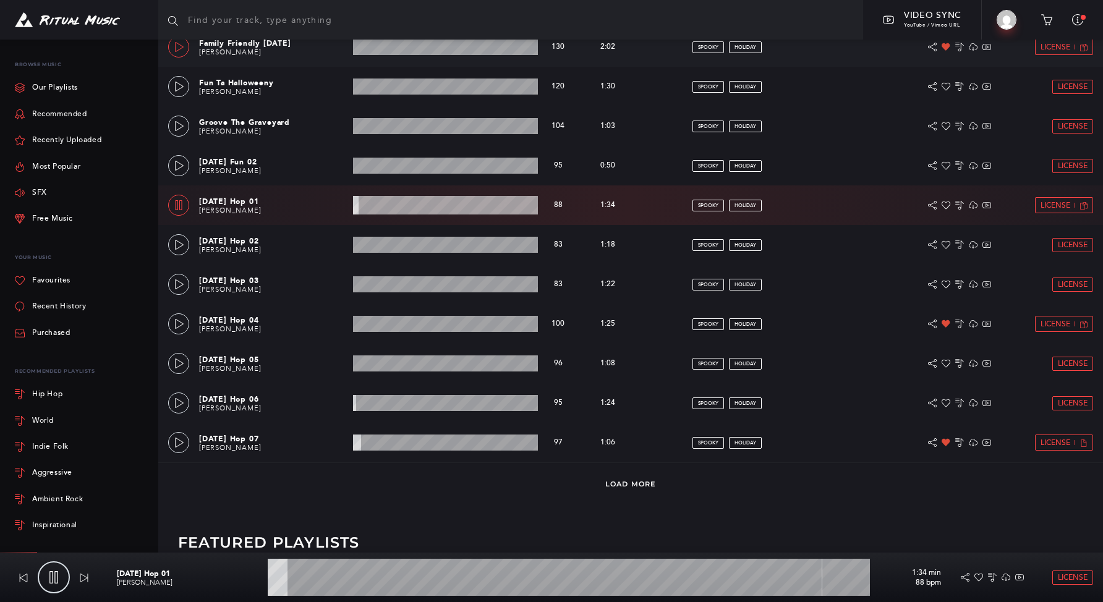
click at [182, 44] on icon at bounding box center [179, 47] width 10 height 10
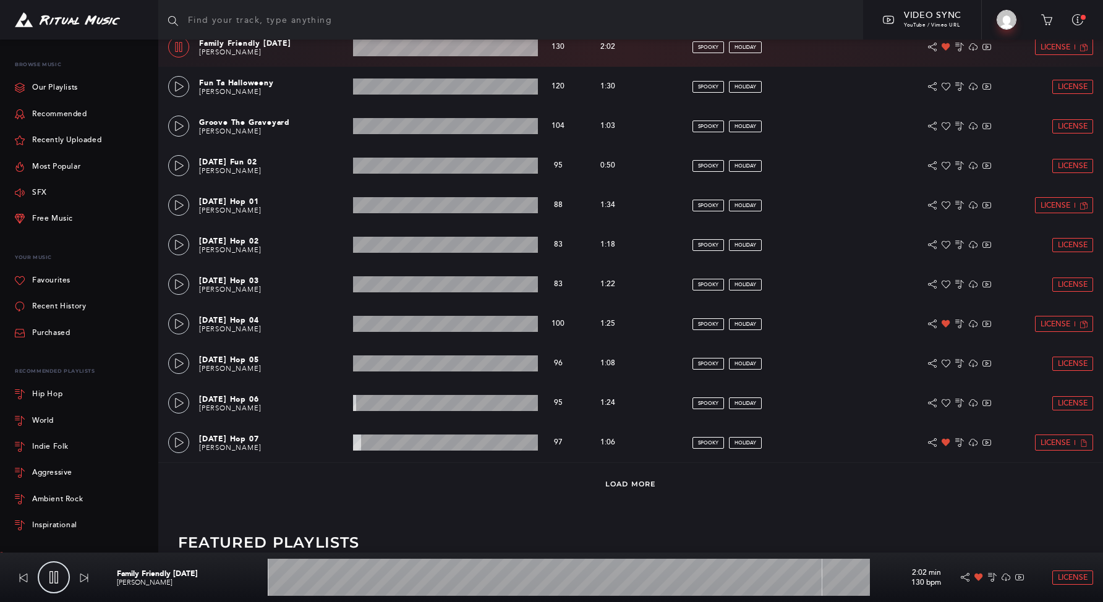
type input "0.34"
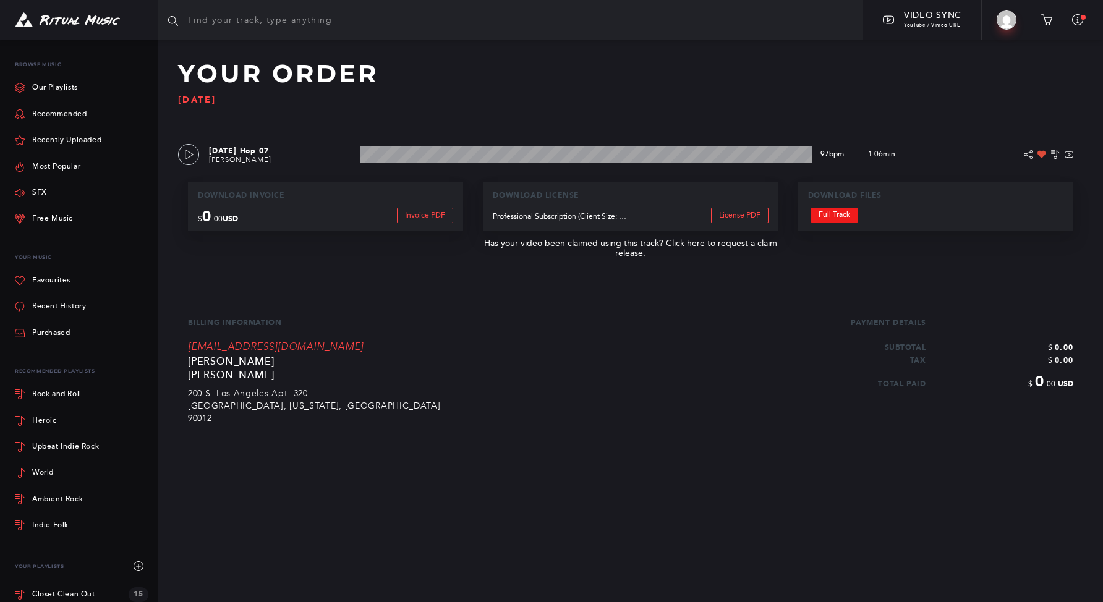
click at [833, 215] on link "Full Track" at bounding box center [835, 215] width 48 height 15
